Goal: Task Accomplishment & Management: Complete application form

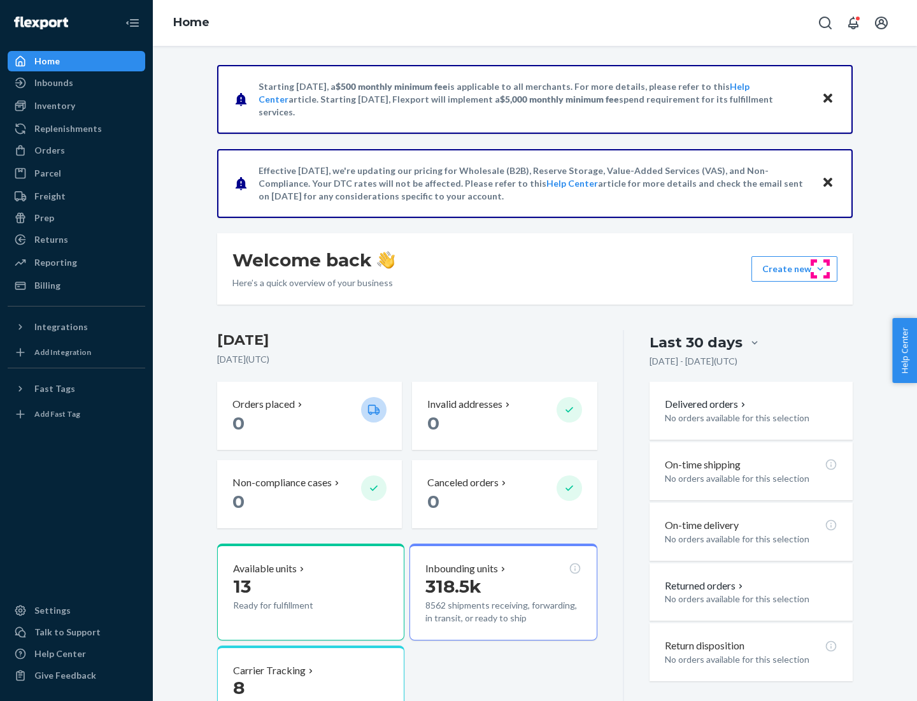
click at [821, 269] on button "Create new Create new inbound Create new order Create new product" at bounding box center [795, 268] width 86 height 25
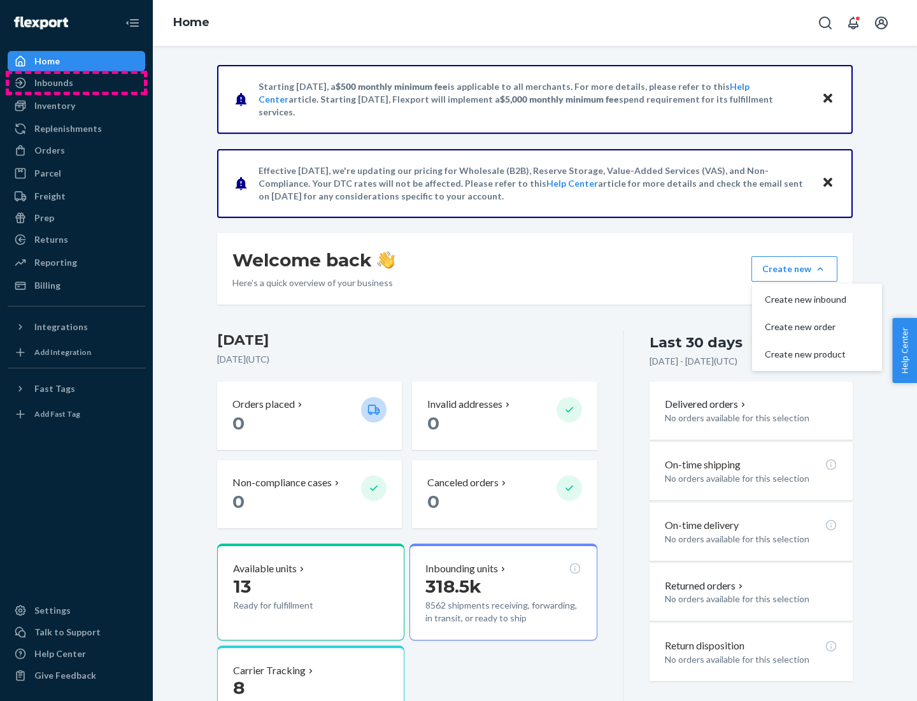
click at [76, 83] on div "Inbounds" at bounding box center [76, 83] width 135 height 18
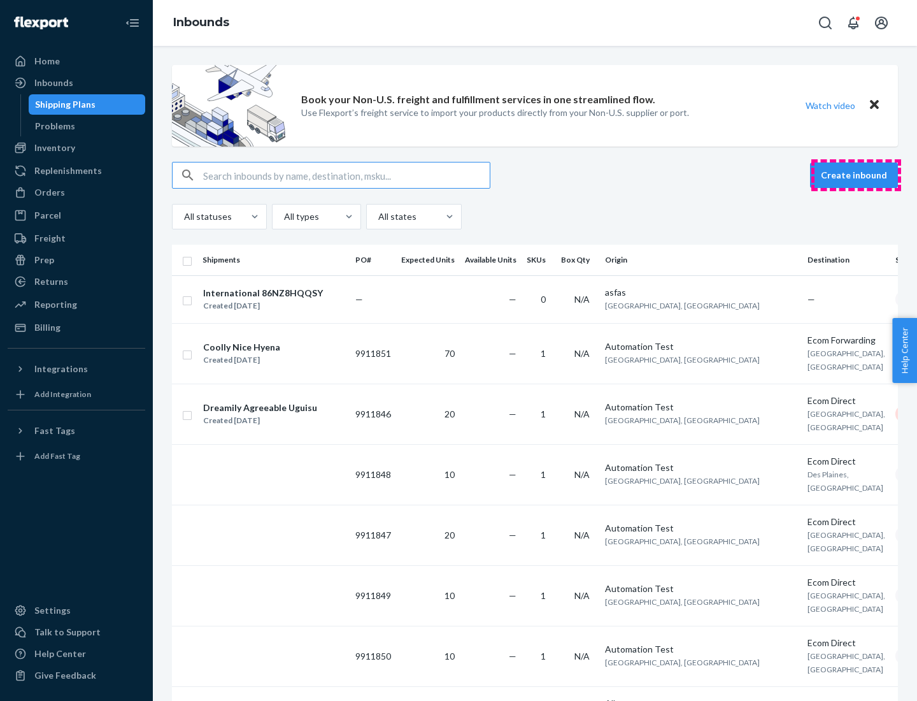
click at [856, 175] on button "Create inbound" at bounding box center [854, 174] width 88 height 25
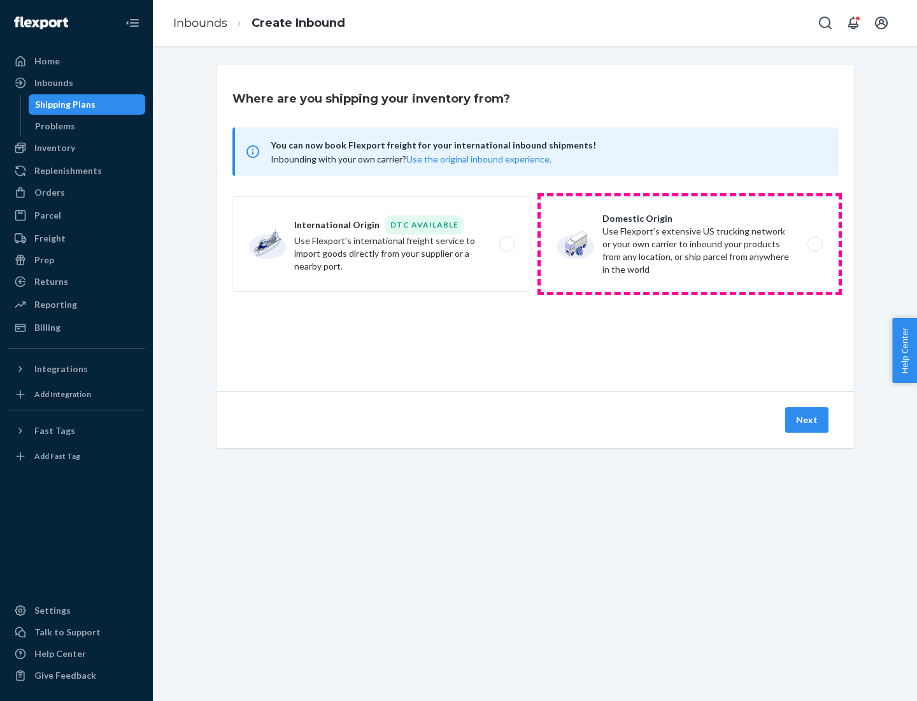
click at [690, 244] on label "Domestic Origin Use Flexport’s extensive US trucking network or your own carrie…" at bounding box center [690, 244] width 298 height 96
click at [815, 244] on input "Domestic Origin Use Flexport’s extensive US trucking network or your own carrie…" at bounding box center [819, 244] width 8 height 8
radio input "true"
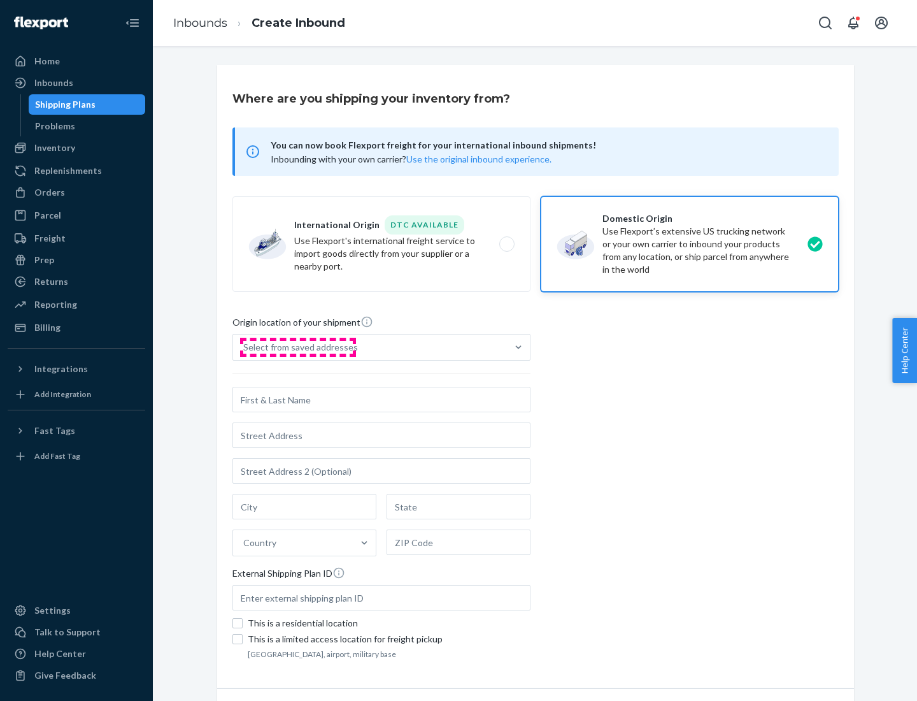
click at [298, 347] on div "Select from saved addresses" at bounding box center [300, 347] width 115 height 13
click at [245, 347] on input "Select from saved addresses" at bounding box center [243, 347] width 1 height 13
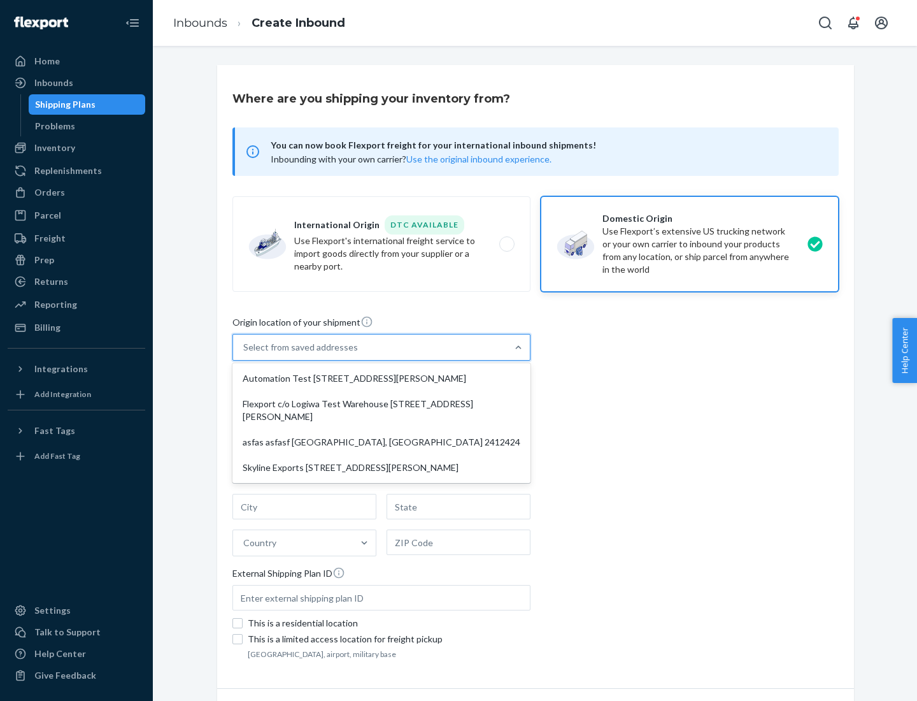
scroll to position [5, 0]
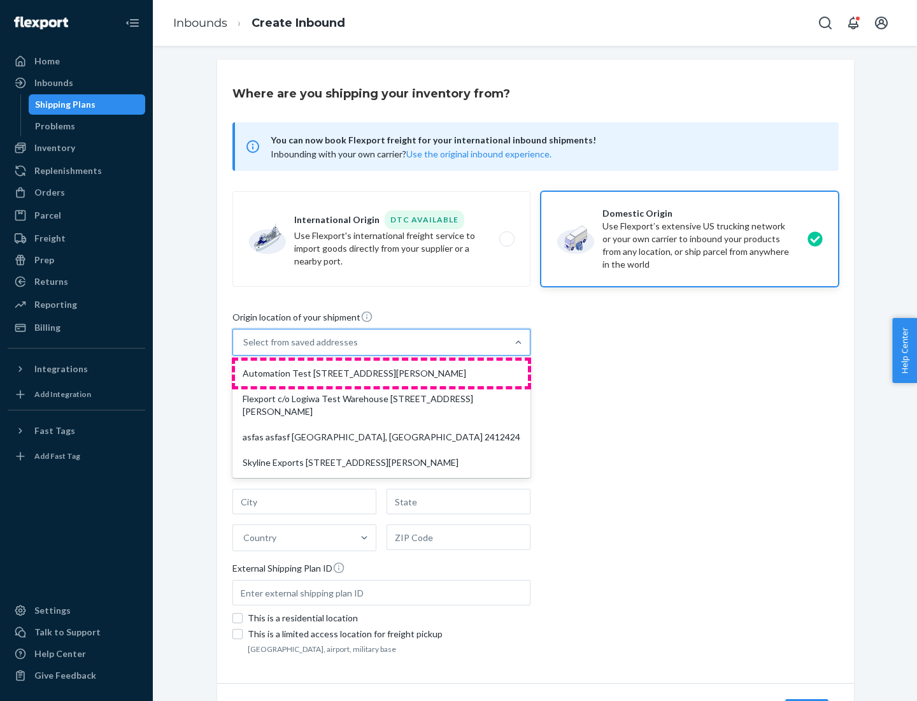
click at [382, 373] on div "Automation Test [STREET_ADDRESS][PERSON_NAME]" at bounding box center [381, 373] width 293 height 25
click at [245, 348] on input "option Automation Test [STREET_ADDRESS][PERSON_NAME] focused, 1 of 4. 4 results…" at bounding box center [243, 342] width 1 height 13
type input "Automation Test"
type input "9th Floor"
type input "[GEOGRAPHIC_DATA]"
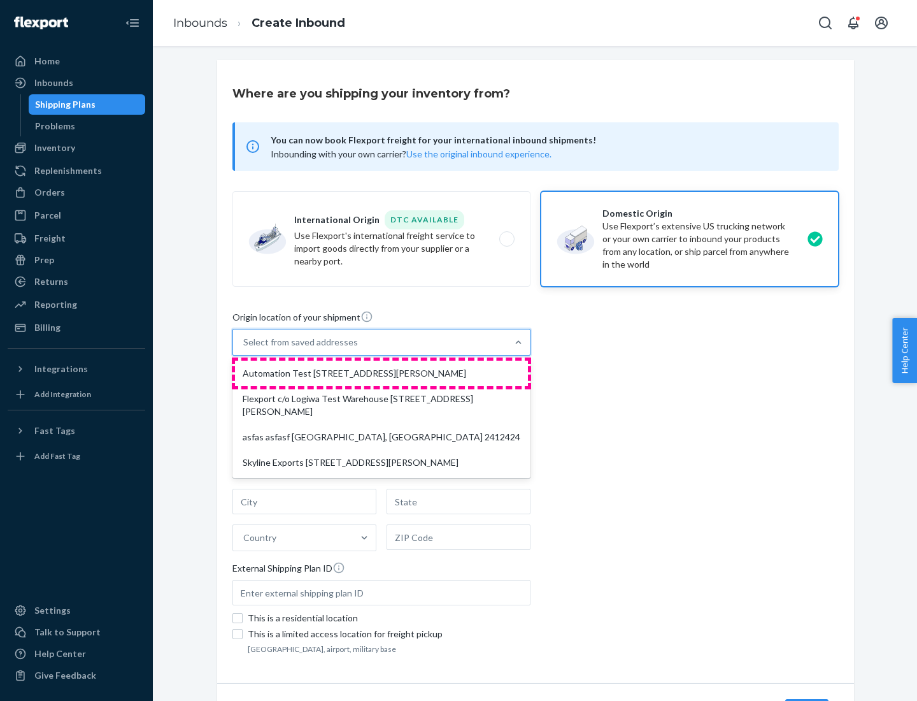
type input "CA"
type input "94104"
type input "[STREET_ADDRESS][PERSON_NAME]"
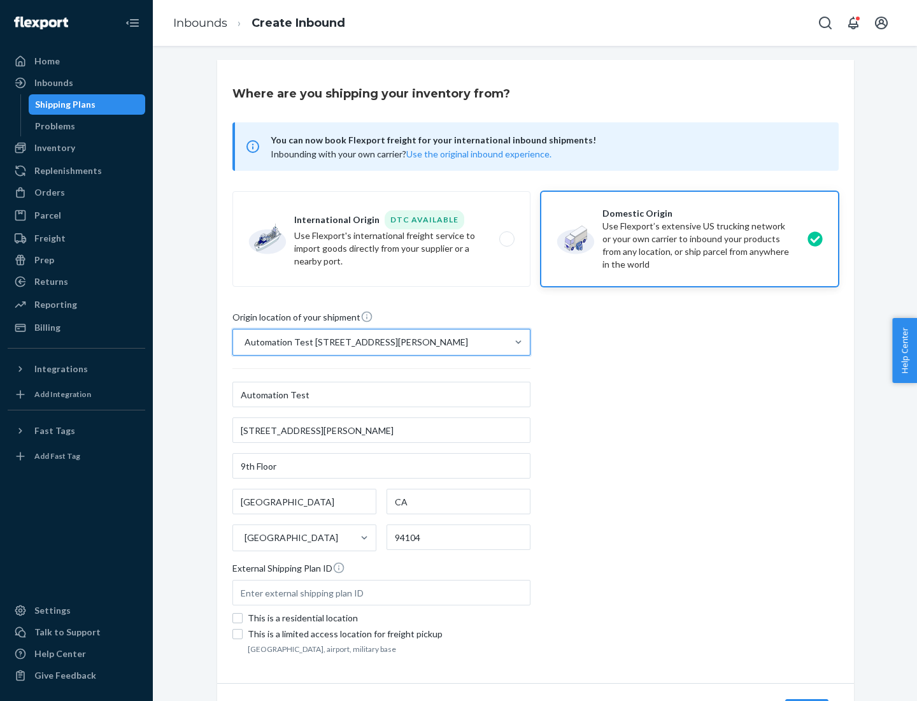
scroll to position [75, 0]
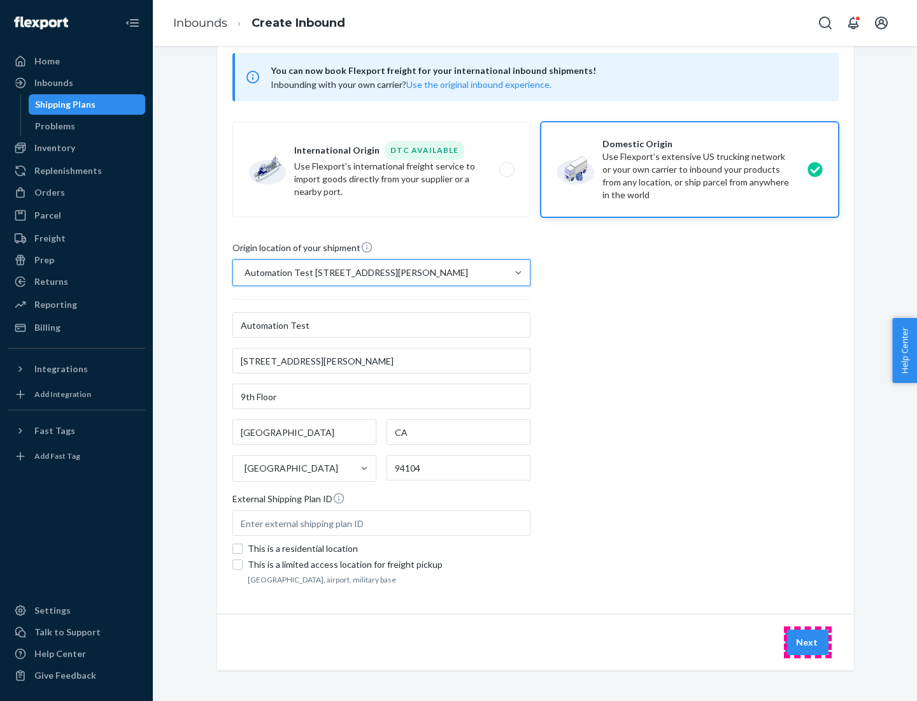
click at [808, 642] on button "Next" at bounding box center [807, 641] width 43 height 25
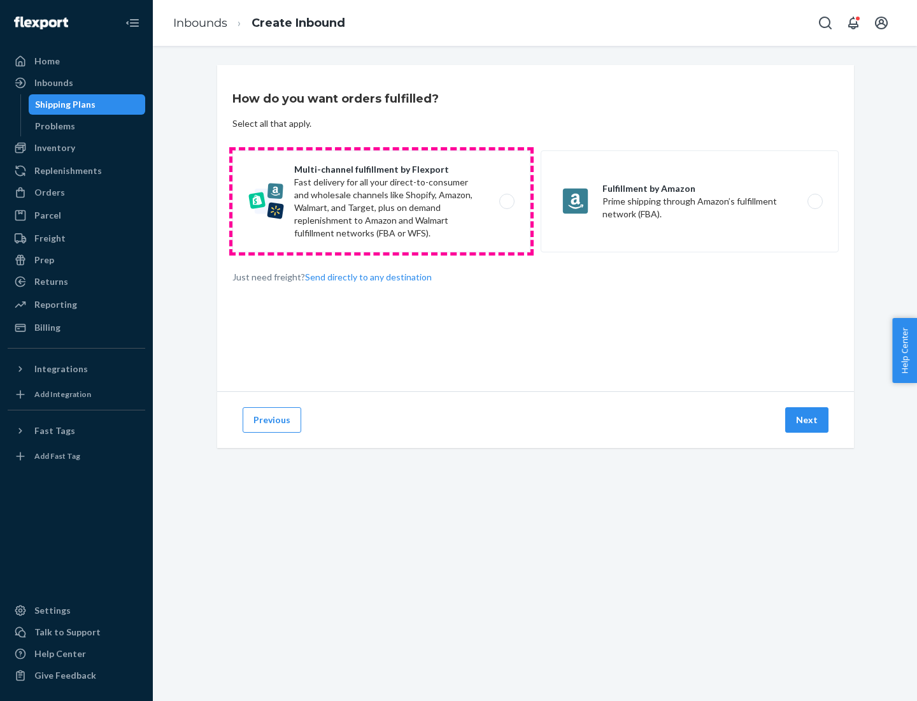
click at [382, 201] on label "Multi-channel fulfillment by Flexport Fast delivery for all your direct-to-cons…" at bounding box center [382, 201] width 298 height 102
click at [506, 201] on input "Multi-channel fulfillment by Flexport Fast delivery for all your direct-to-cons…" at bounding box center [510, 202] width 8 height 8
radio input "true"
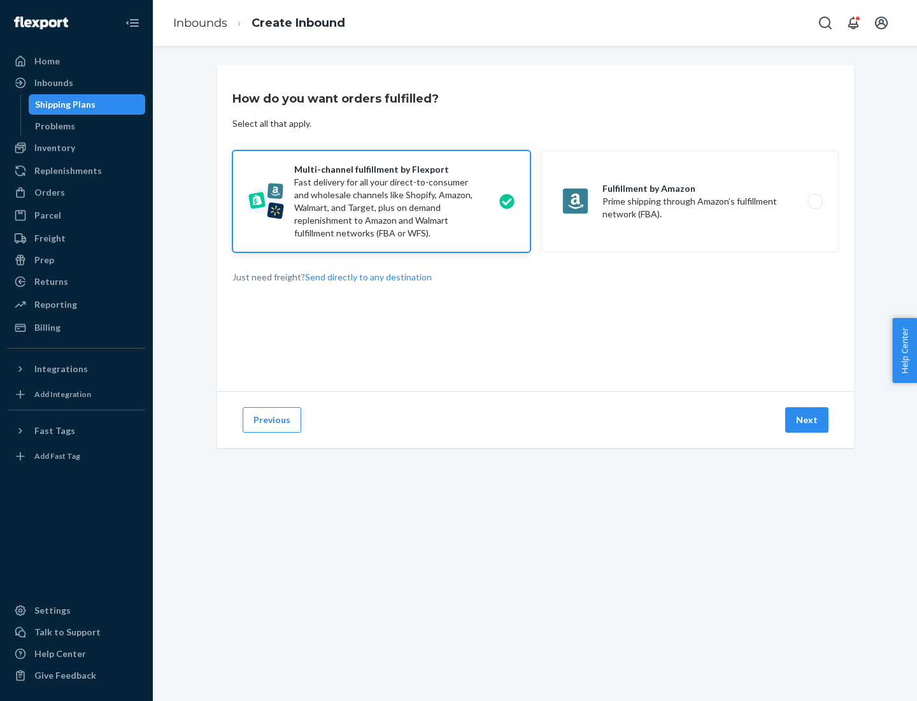
click at [808, 420] on button "Next" at bounding box center [807, 419] width 43 height 25
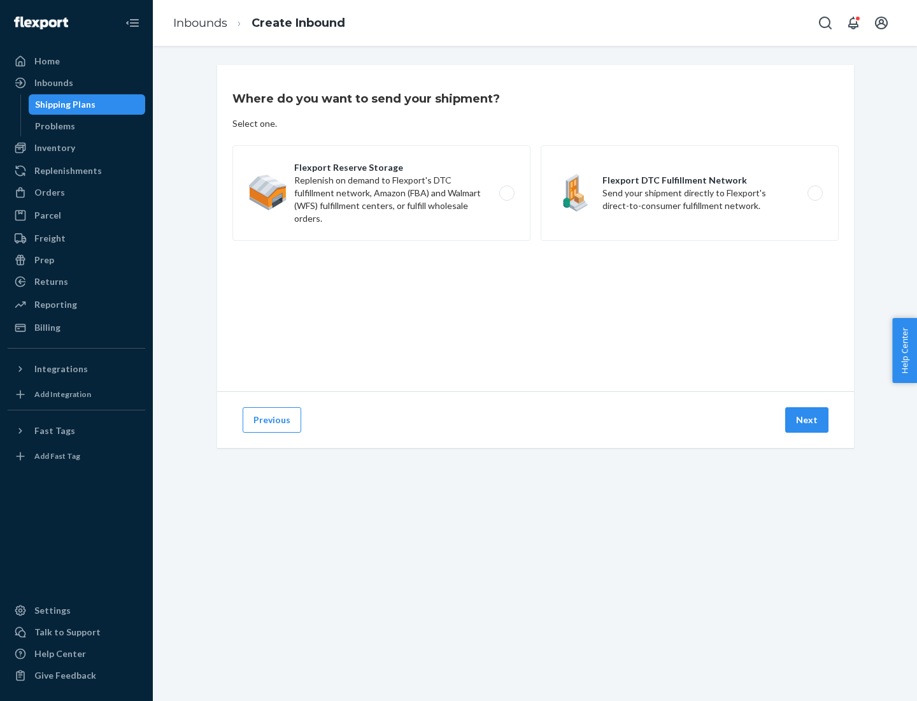
click at [690, 193] on label "Flexport DTC Fulfillment Network Send your shipment directly to Flexport's dire…" at bounding box center [690, 193] width 298 height 96
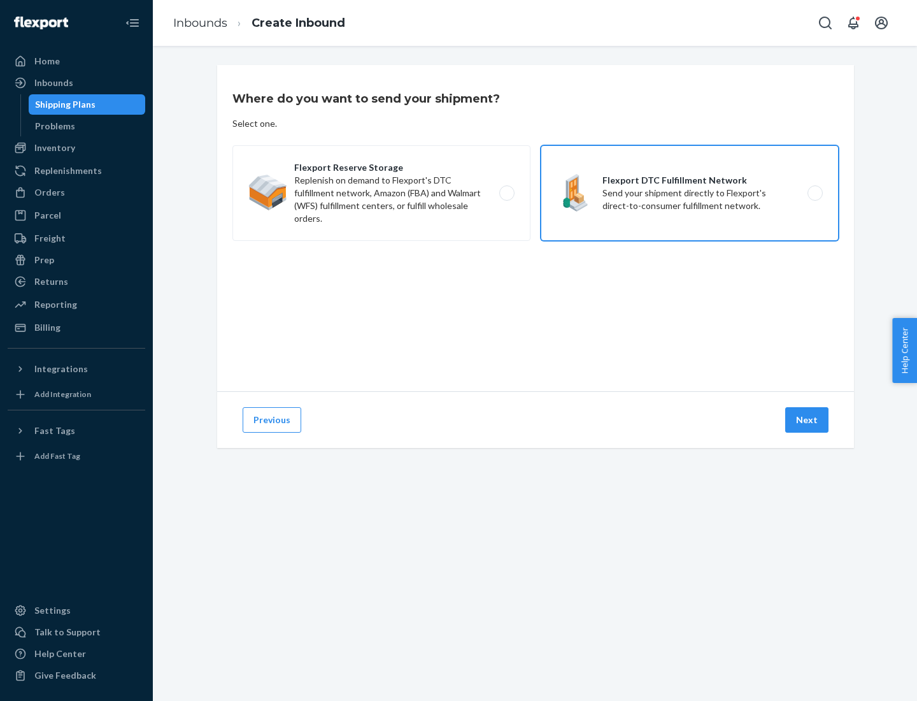
click at [815, 193] on input "Flexport DTC Fulfillment Network Send your shipment directly to Flexport's dire…" at bounding box center [819, 193] width 8 height 8
radio input "true"
click at [808, 420] on button "Next" at bounding box center [807, 419] width 43 height 25
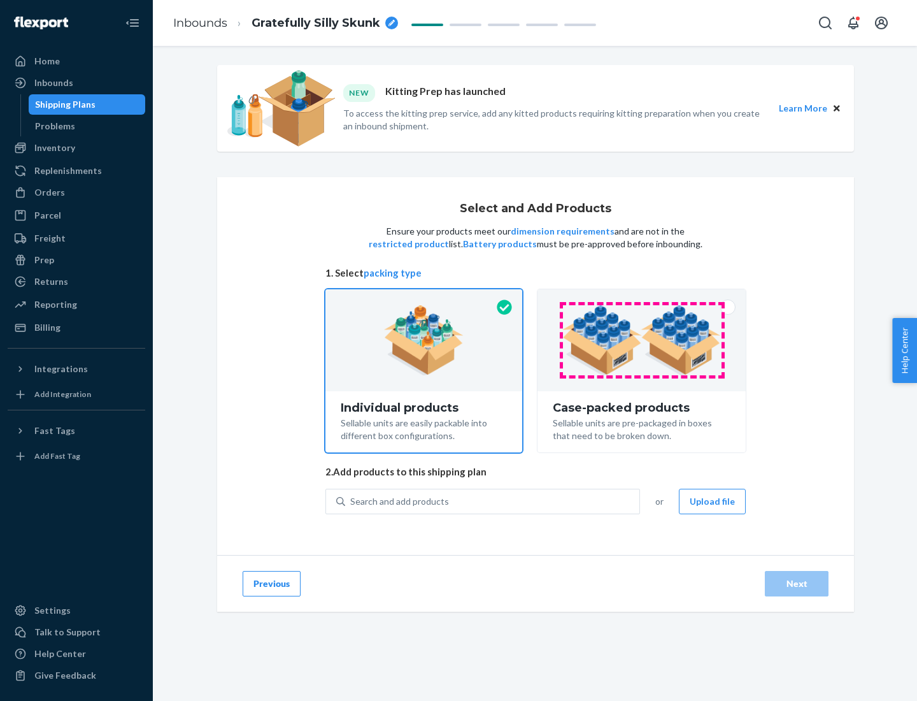
click at [642, 340] on img at bounding box center [642, 340] width 159 height 70
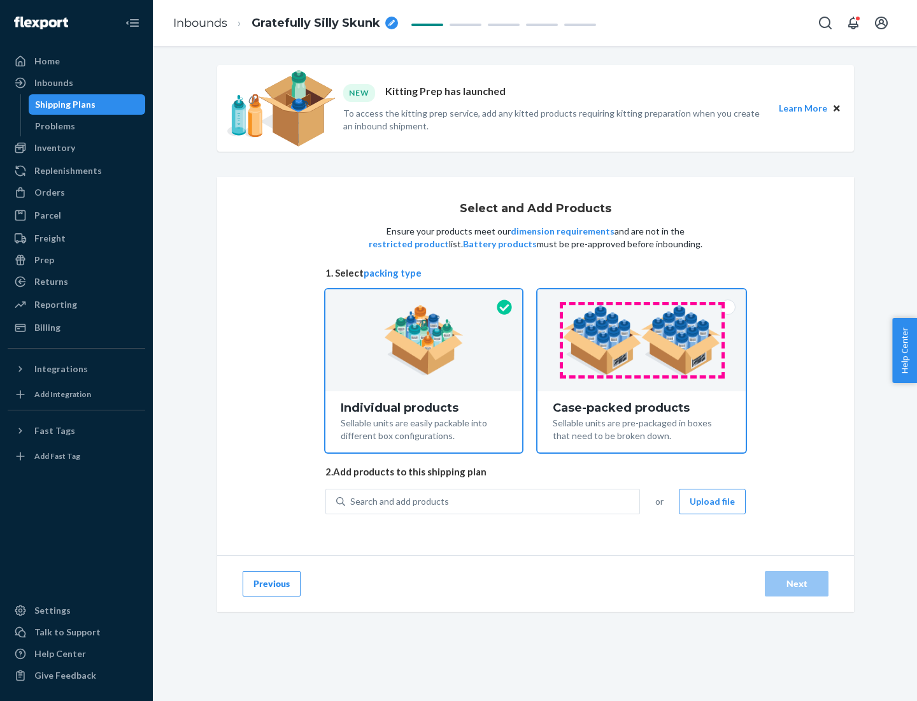
click at [642, 298] on input "Case-packed products Sellable units are pre-packaged in boxes that need to be b…" at bounding box center [642, 293] width 8 height 8
radio input "true"
radio input "false"
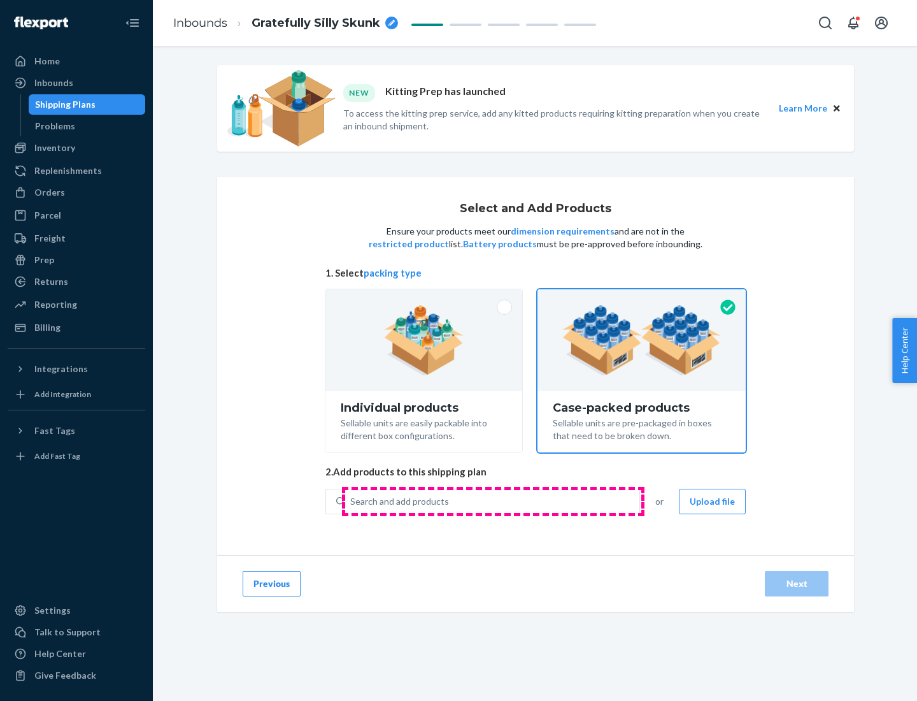
click at [493, 501] on div "Search and add products" at bounding box center [492, 501] width 294 height 23
click at [352, 501] on input "Search and add products" at bounding box center [350, 501] width 1 height 13
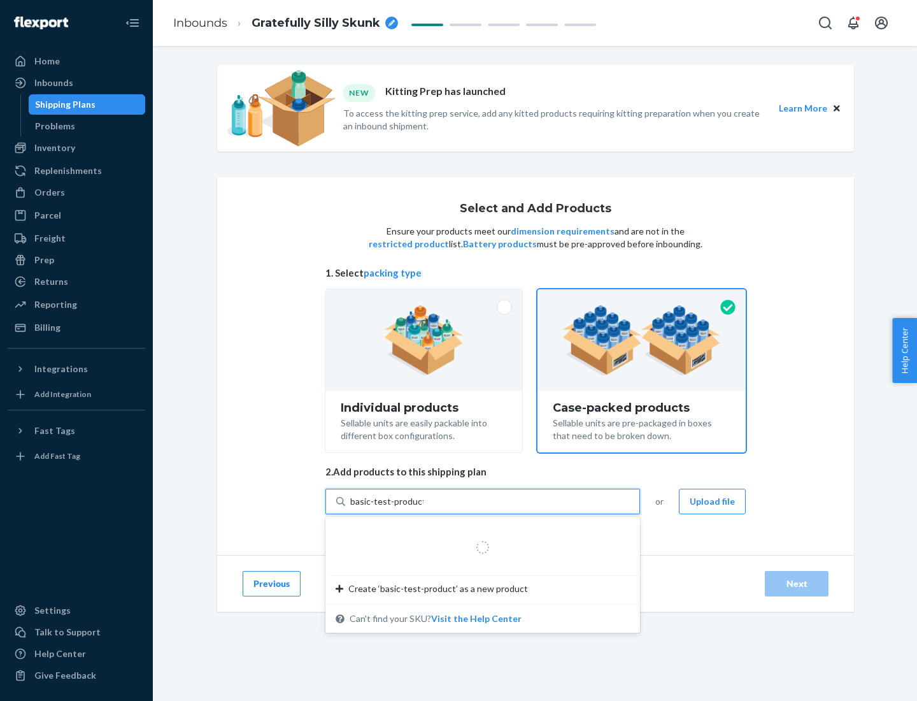
type input "basic-test-product-1"
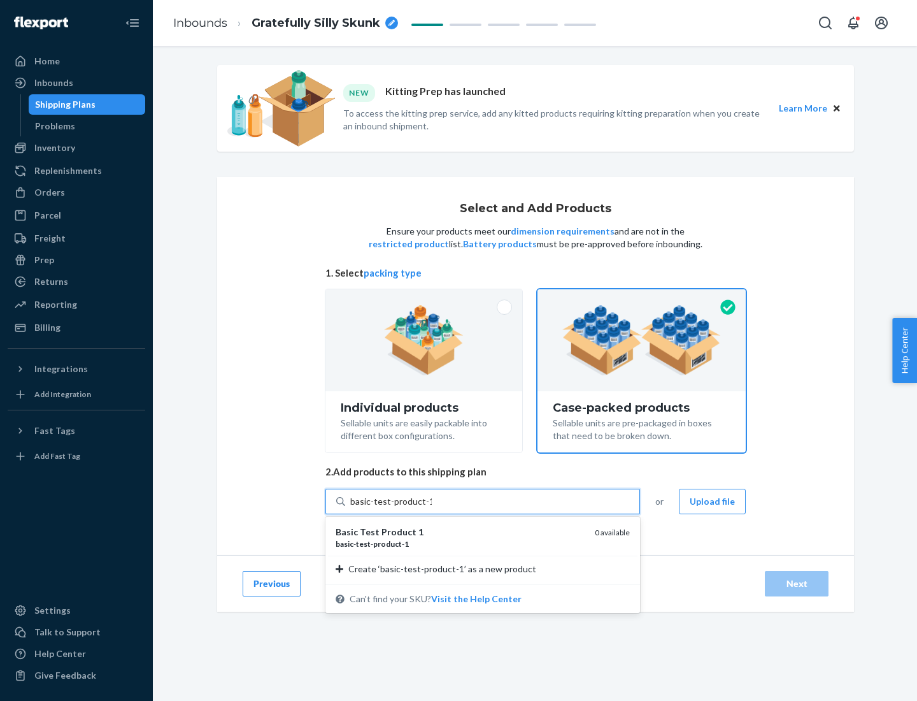
click at [461, 543] on div "basic - test - product - 1" at bounding box center [460, 543] width 249 height 11
click at [432, 508] on input "basic-test-product-1" at bounding box center [391, 501] width 82 height 13
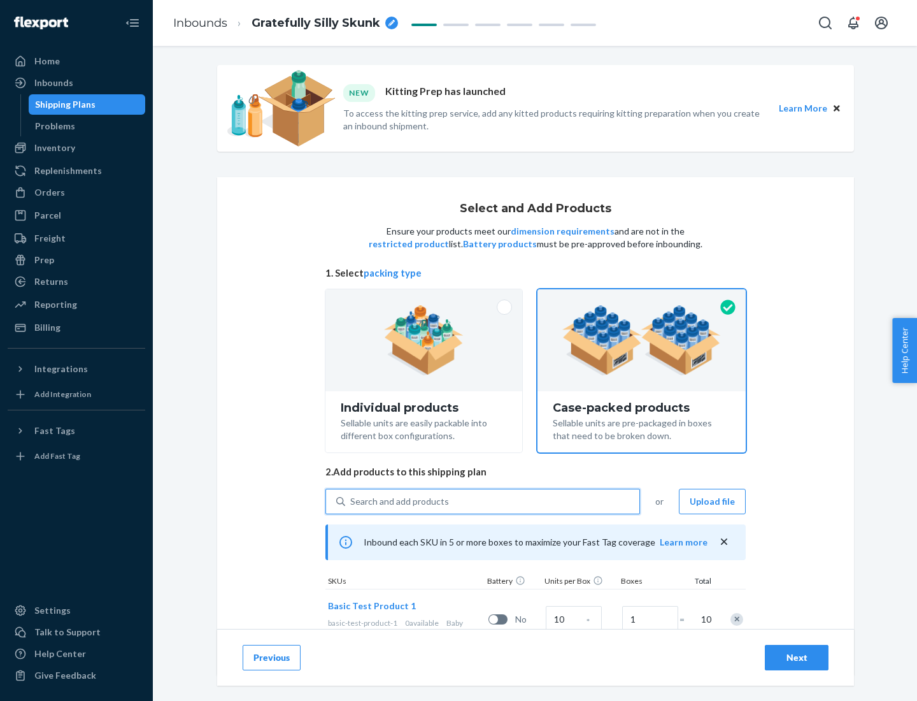
scroll to position [46, 0]
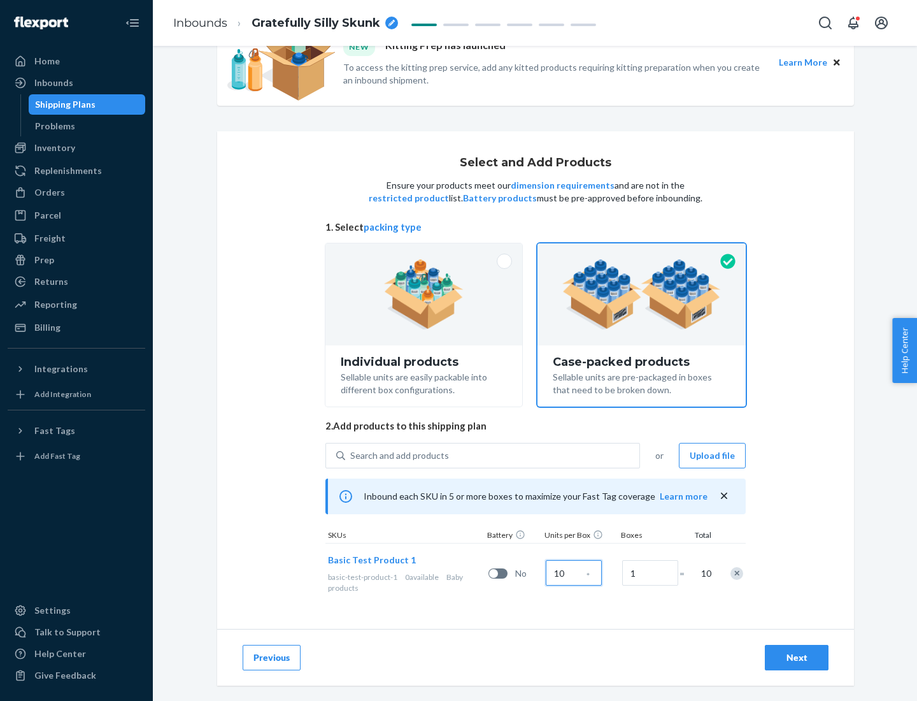
type input "10"
type input "7"
click at [797, 657] on div "Next" at bounding box center [797, 657] width 42 height 13
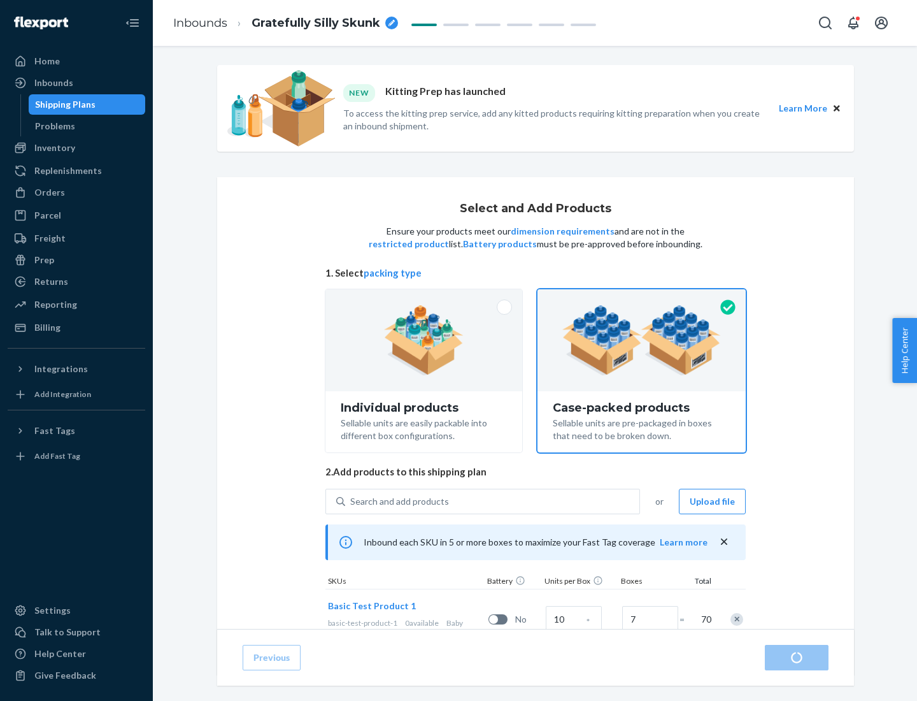
radio input "true"
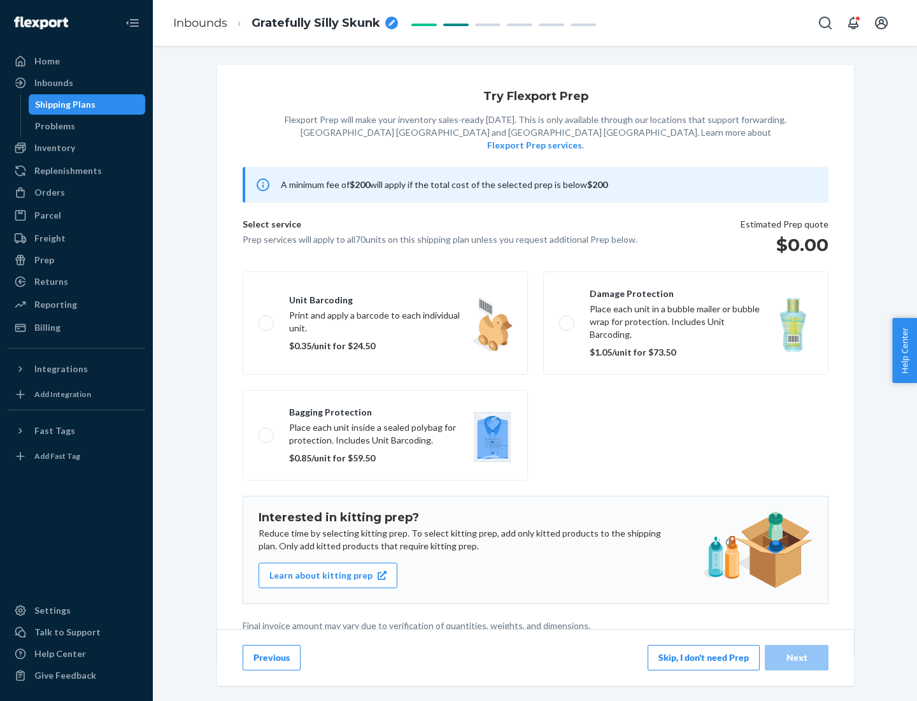
scroll to position [3, 0]
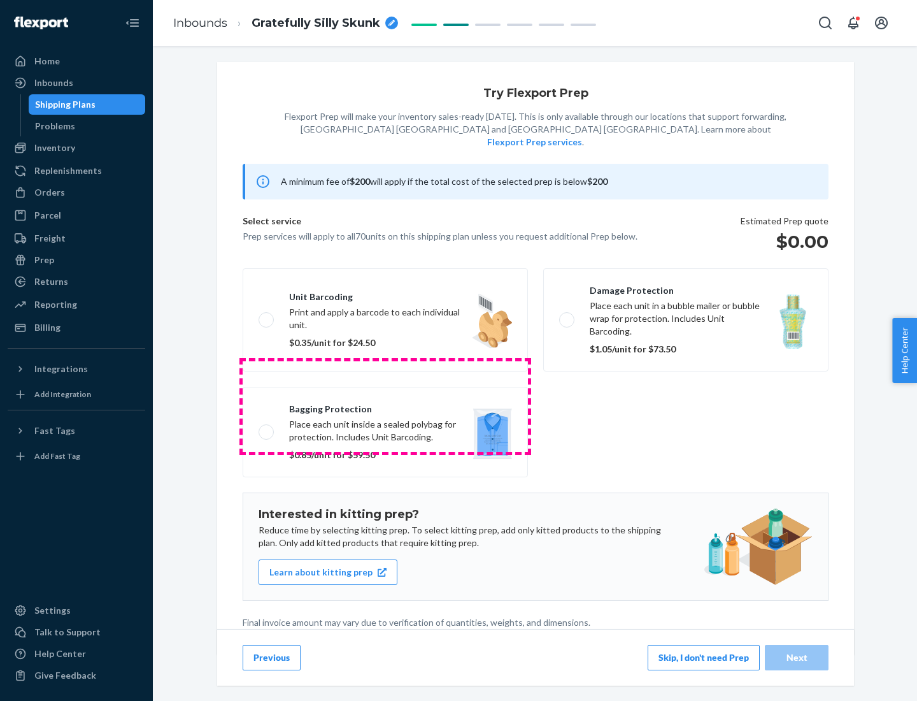
click at [385, 406] on label "Bagging protection Place each unit inside a sealed polybag for protection. Incl…" at bounding box center [385, 432] width 285 height 90
click at [267, 427] on input "Bagging protection Place each unit inside a sealed polybag for protection. Incl…" at bounding box center [263, 431] width 8 height 8
checkbox input "true"
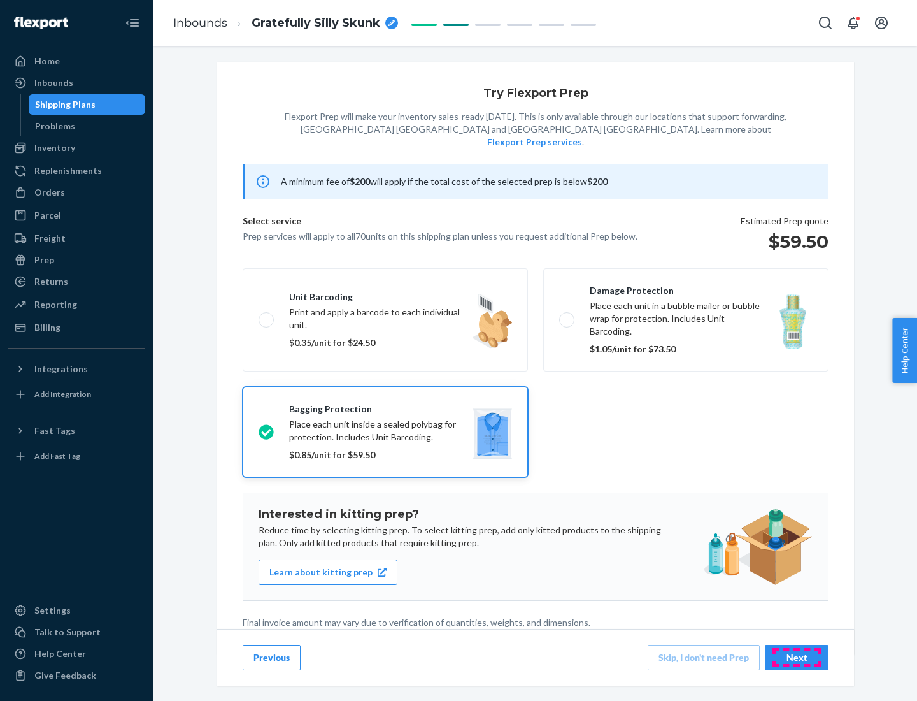
click at [797, 657] on div "Next" at bounding box center [797, 657] width 42 height 13
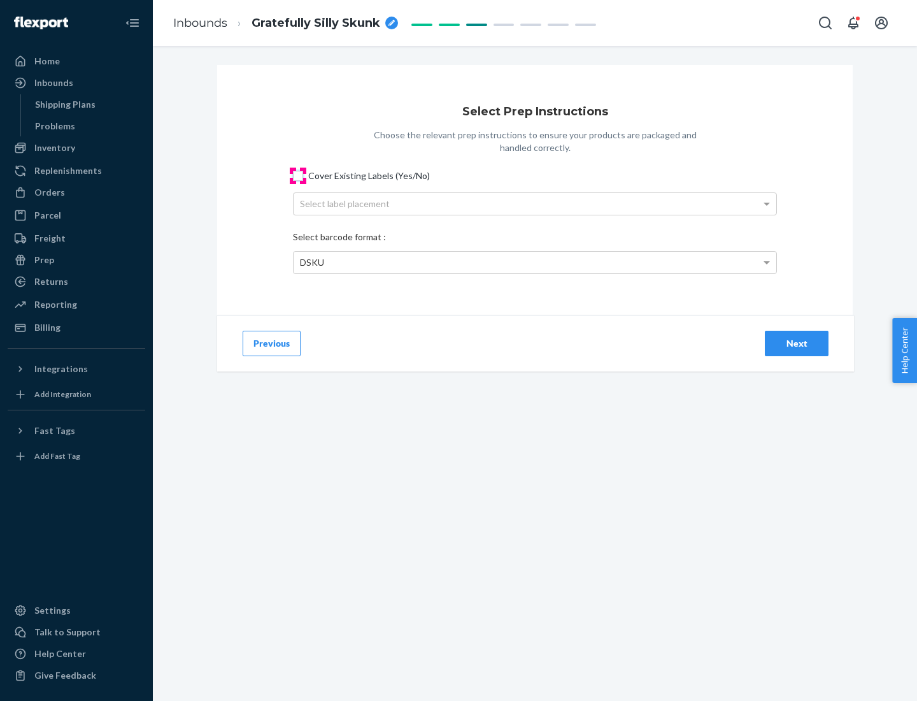
click at [298, 175] on input "Cover Existing Labels (Yes/No)" at bounding box center [298, 176] width 10 height 10
checkbox input "true"
click at [535, 203] on div "Select label placement" at bounding box center [535, 204] width 483 height 22
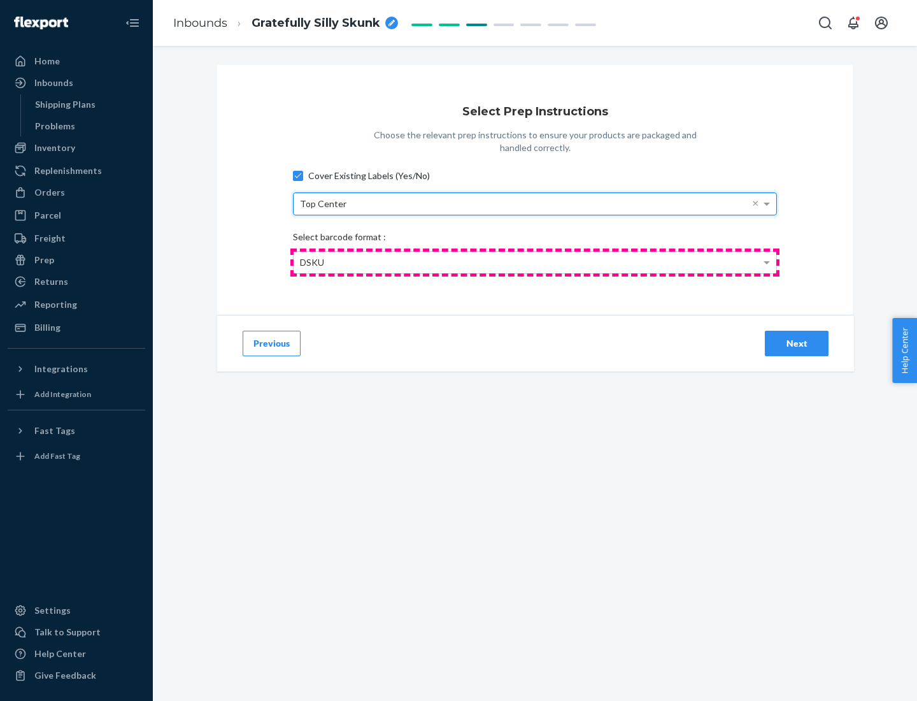
click at [535, 262] on div "DSKU" at bounding box center [535, 263] width 483 height 22
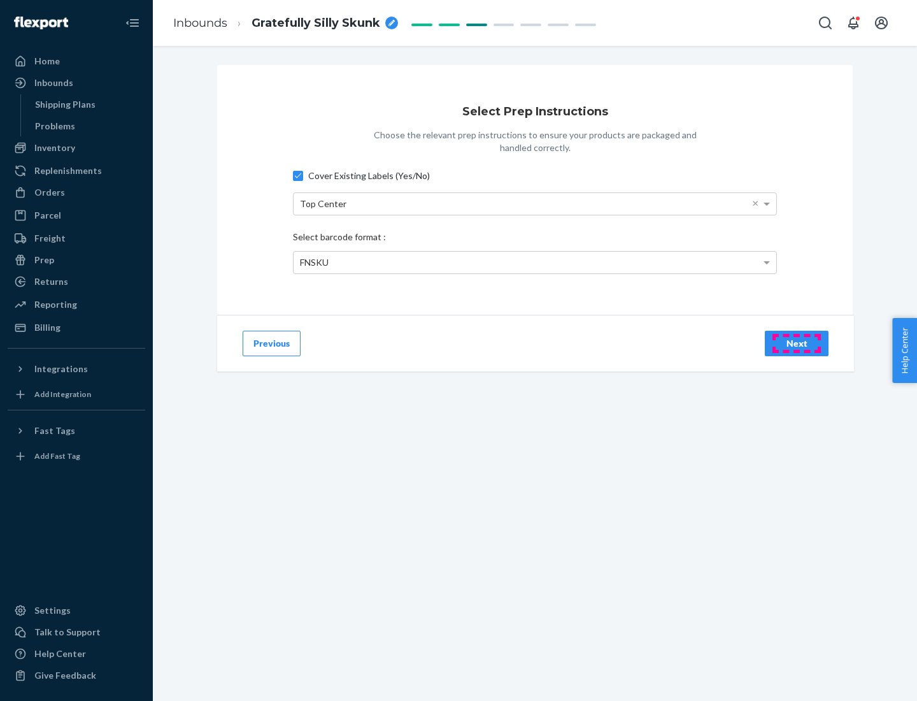
click at [797, 343] on div "Next" at bounding box center [797, 343] width 42 height 13
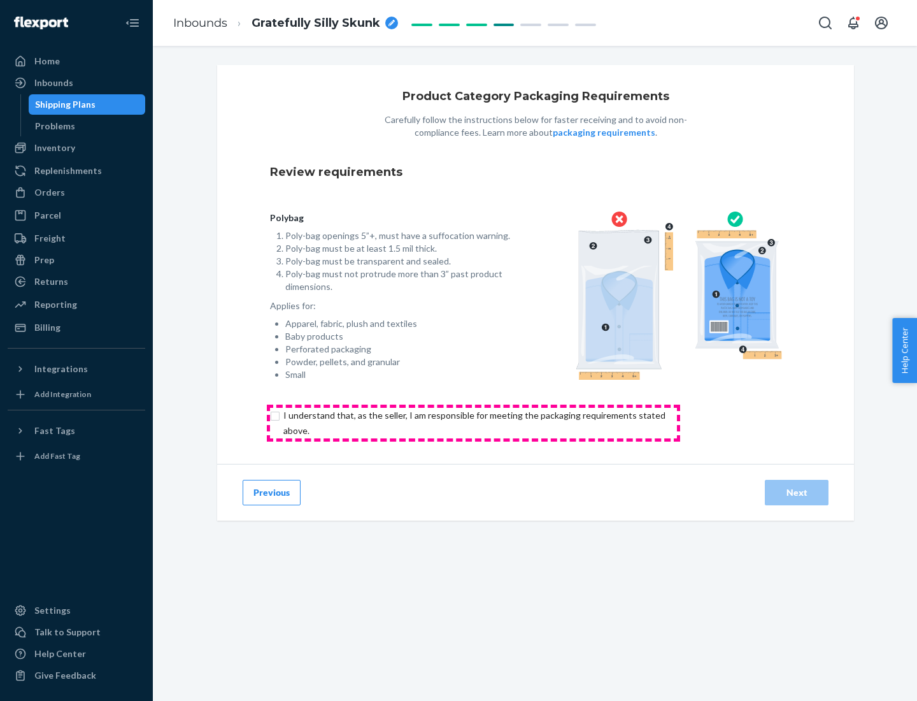
click at [473, 422] on input "checkbox" at bounding box center [482, 423] width 424 height 31
checkbox input "true"
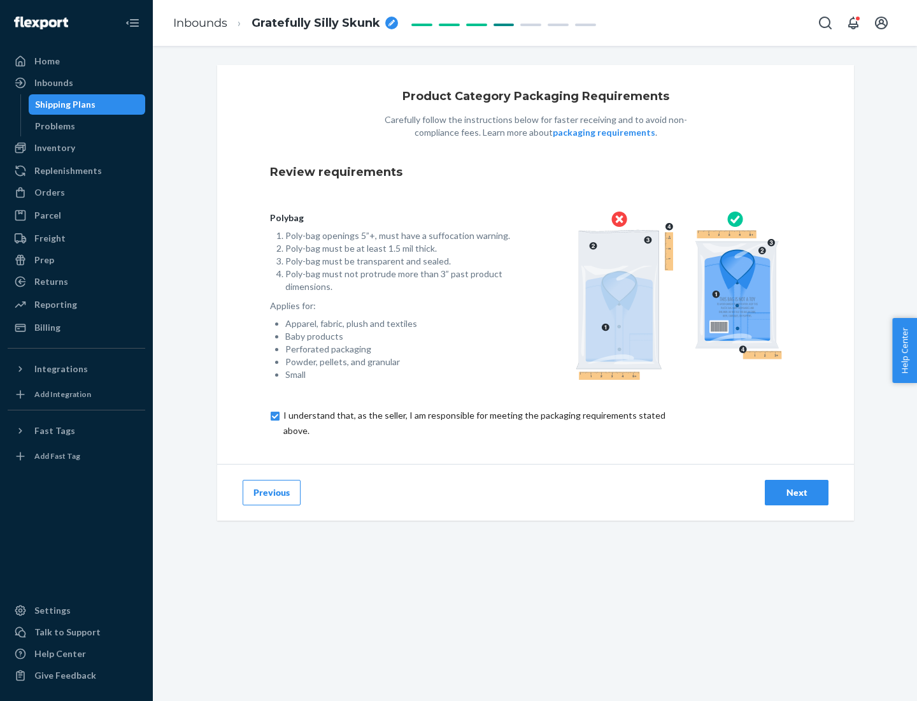
click at [797, 492] on div "Next" at bounding box center [797, 492] width 42 height 13
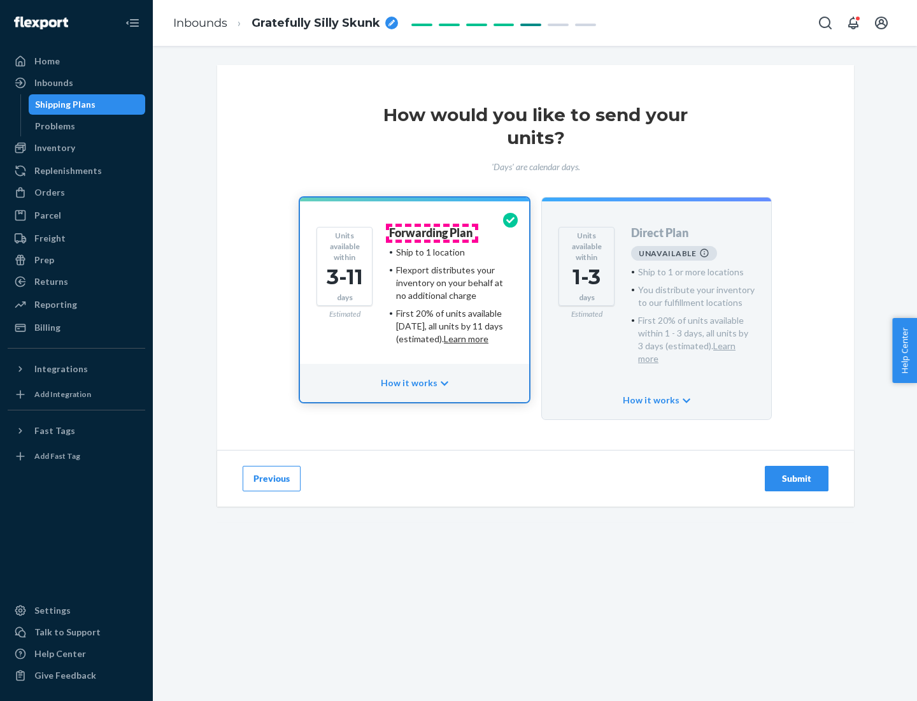
click at [432, 233] on h4 "Forwarding Plan" at bounding box center [430, 233] width 83 height 13
click at [797, 472] on div "Submit" at bounding box center [797, 478] width 42 height 13
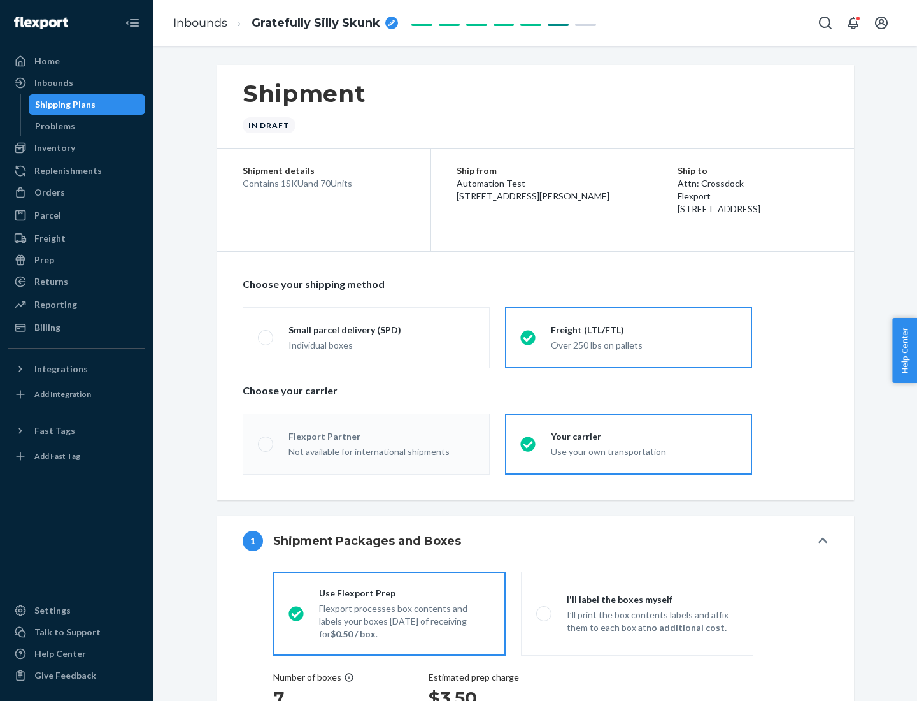
radio input "true"
radio input "false"
radio input "true"
radio input "false"
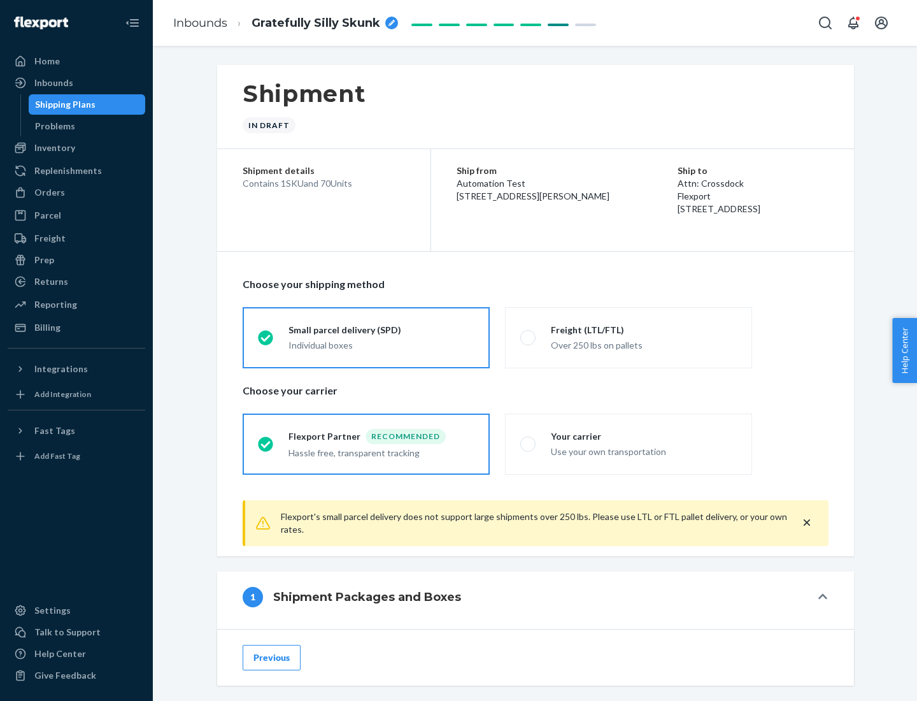
click at [629, 337] on div "Over 250 lbs on pallets" at bounding box center [644, 343] width 186 height 15
click at [529, 337] on input "Freight (LTL/FTL) Over 250 lbs on pallets" at bounding box center [525, 337] width 8 height 8
radio input "true"
radio input "false"
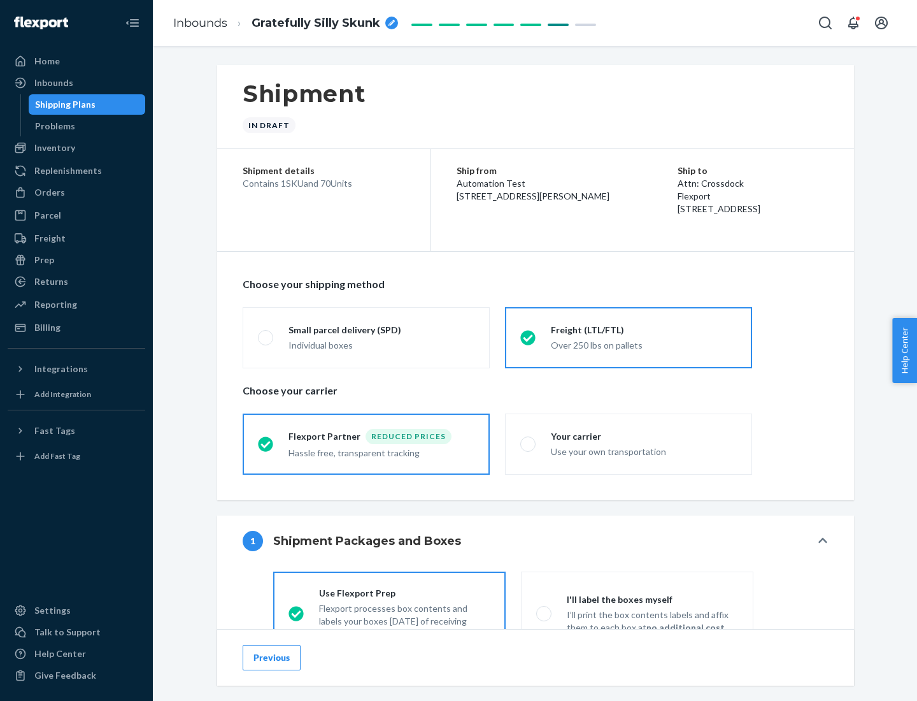
scroll to position [71, 0]
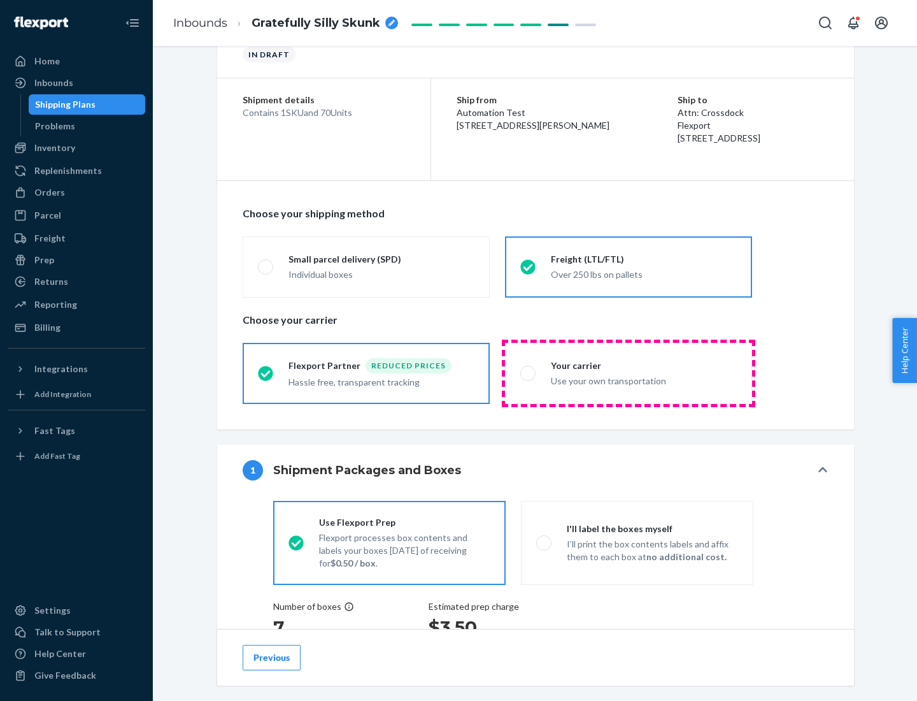
click at [629, 373] on div "Use your own transportation" at bounding box center [644, 379] width 186 height 15
click at [529, 373] on input "Your carrier Use your own transportation" at bounding box center [525, 373] width 8 height 8
radio input "true"
radio input "false"
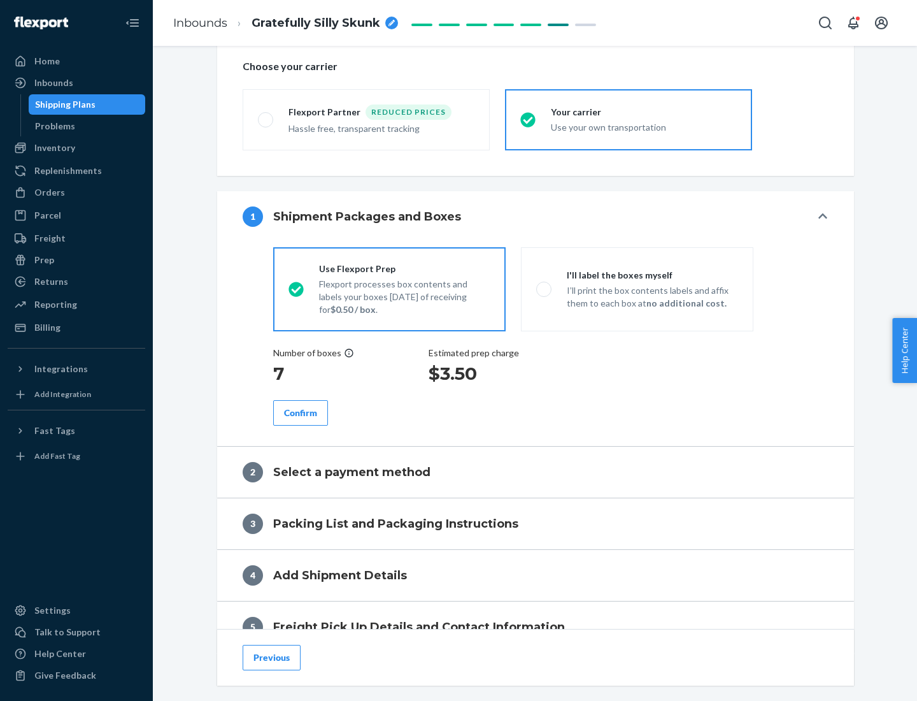
scroll to position [240, 0]
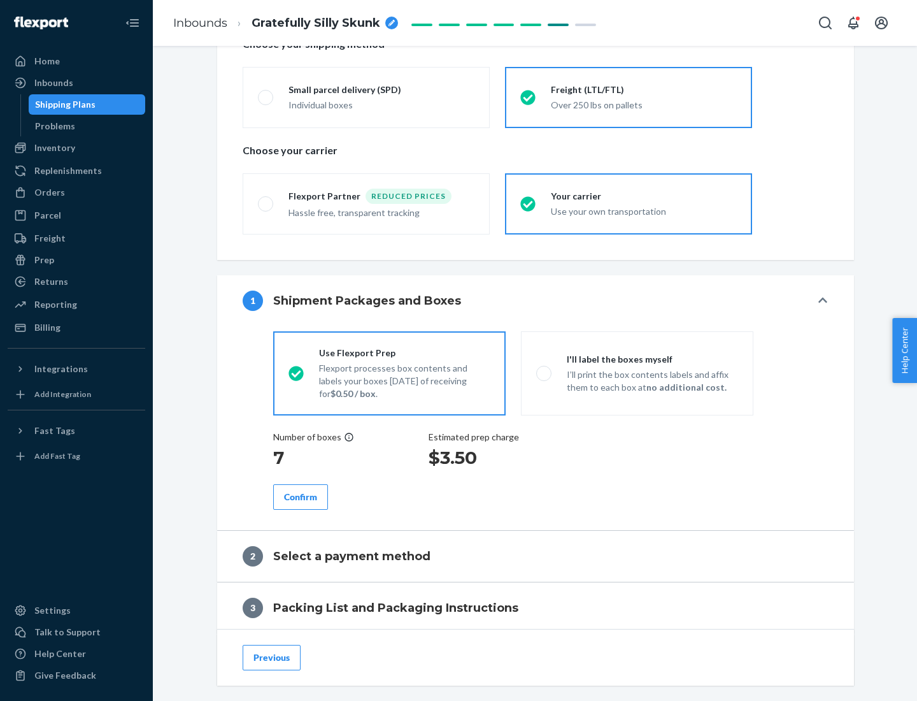
click at [637, 373] on p "I’ll print the box contents labels and affix them to each box at no additional …" at bounding box center [652, 380] width 171 height 25
click at [545, 373] on input "I'll label the boxes myself I’ll print the box contents labels and affix them t…" at bounding box center [540, 373] width 8 height 8
radio input "true"
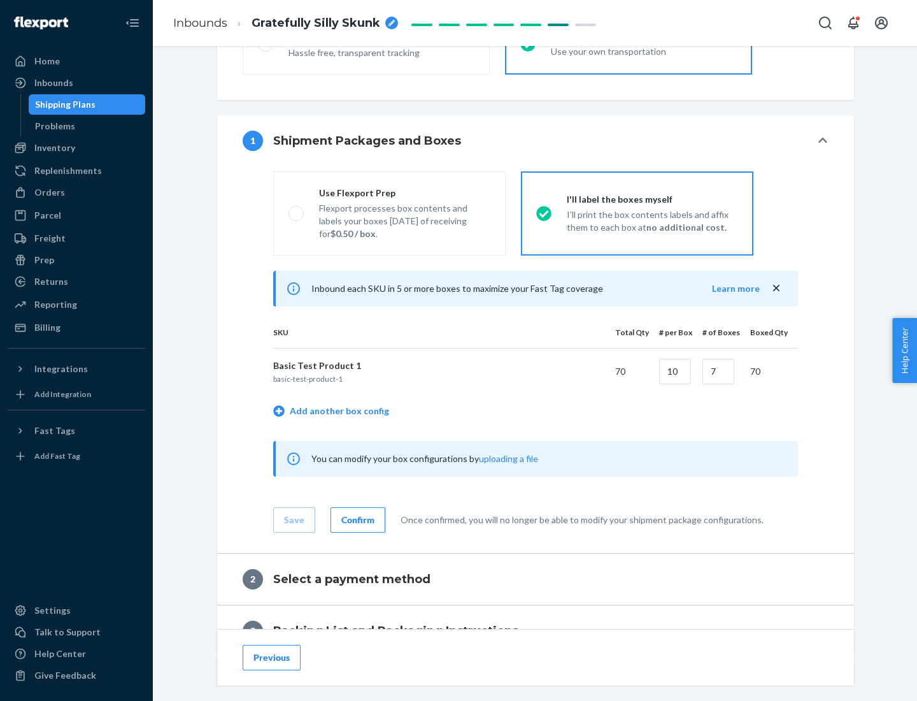
scroll to position [220, 0]
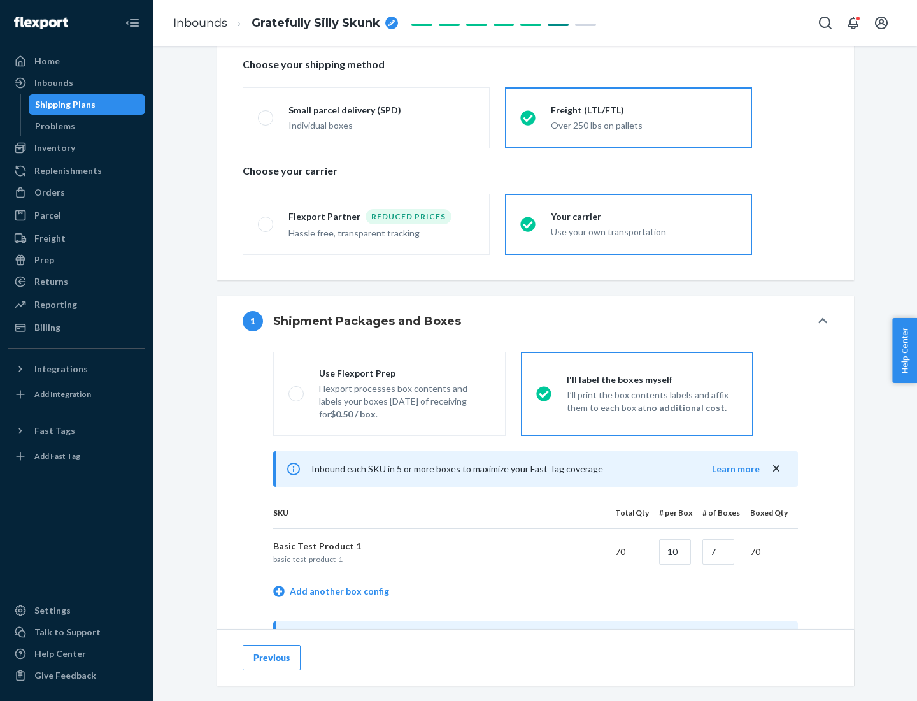
click at [405, 373] on div "Use Flexport Prep" at bounding box center [404, 373] width 171 height 13
click at [297, 389] on input "Use Flexport Prep Flexport processes box contents and labels your boxes [DATE] …" at bounding box center [293, 393] width 8 height 8
radio input "true"
radio input "false"
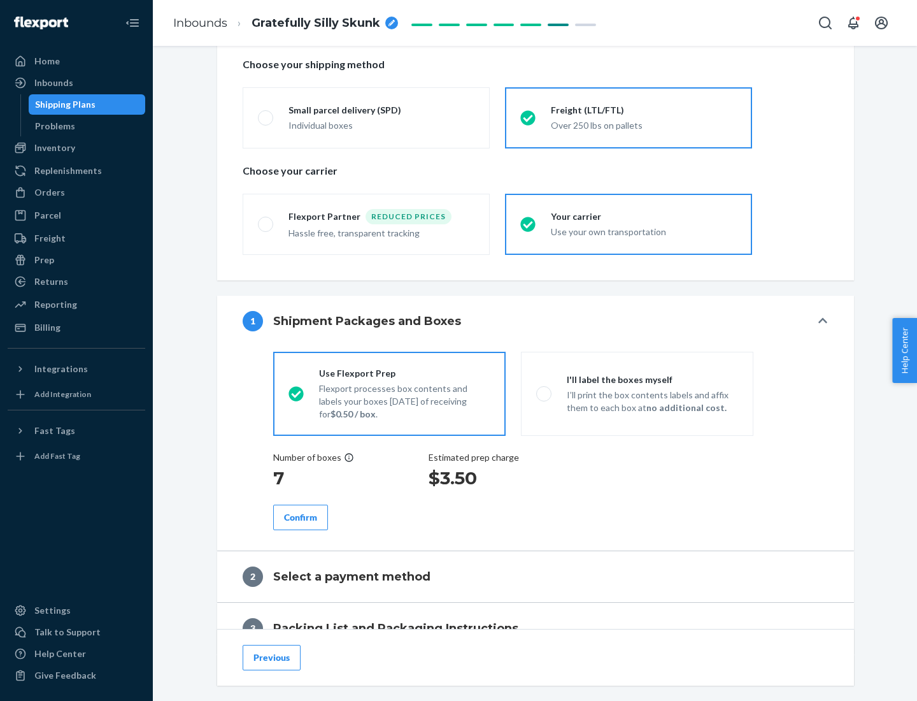
scroll to position [364, 0]
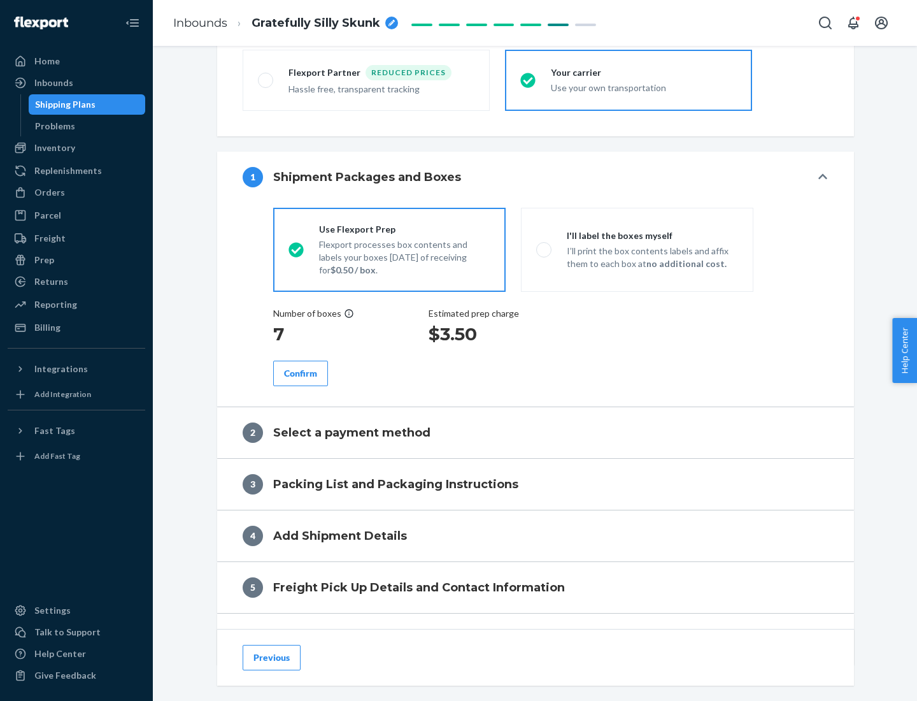
click at [301, 373] on div "Confirm" at bounding box center [300, 373] width 33 height 13
radio input "false"
